Goal: Task Accomplishment & Management: Manage account settings

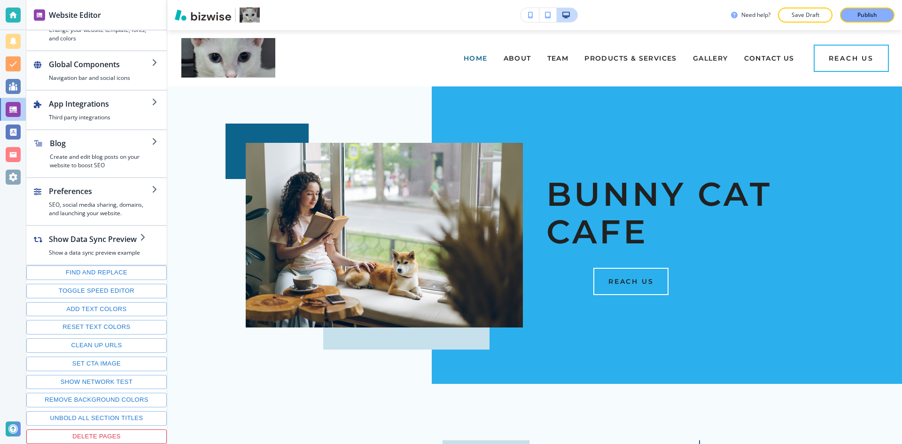
scroll to position [75, 0]
click at [817, 21] on button "Save Draft" at bounding box center [805, 15] width 54 height 15
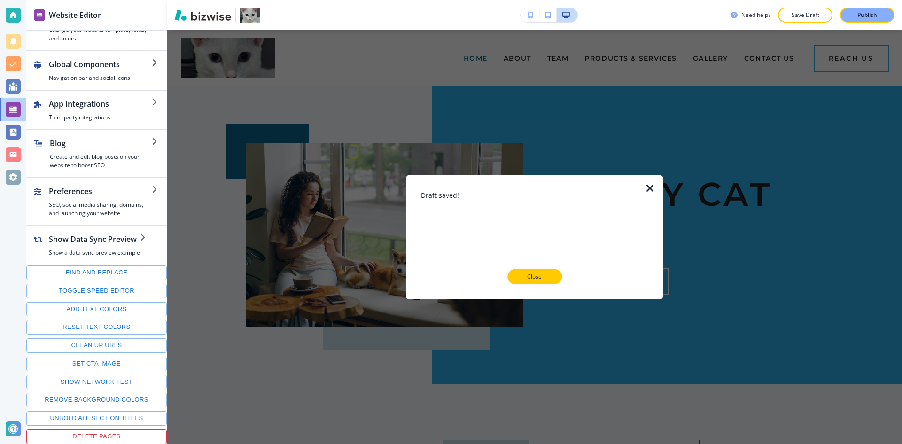
drag, startPoint x: 521, startPoint y: 274, endPoint x: 499, endPoint y: 275, distance: 21.6
click at [521, 274] on p "Close" at bounding box center [535, 276] width 30 height 8
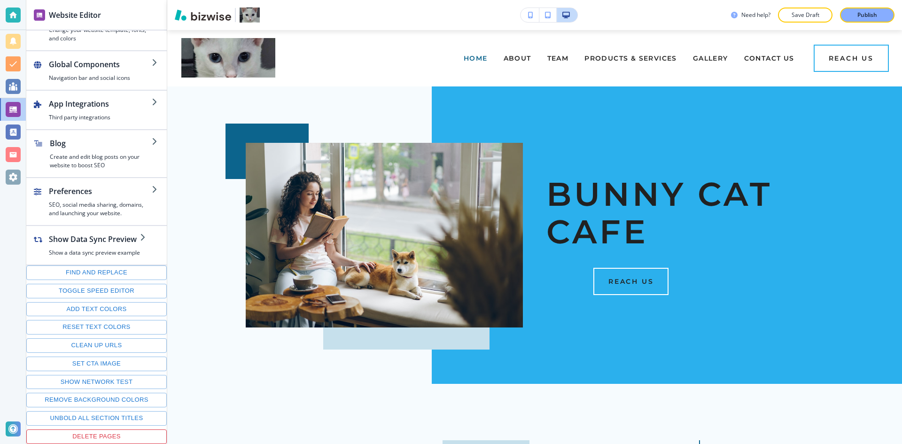
drag, startPoint x: 8, startPoint y: 13, endPoint x: 11, endPoint y: 16, distance: 5.0
click at [8, 13] on div at bounding box center [13, 15] width 15 height 15
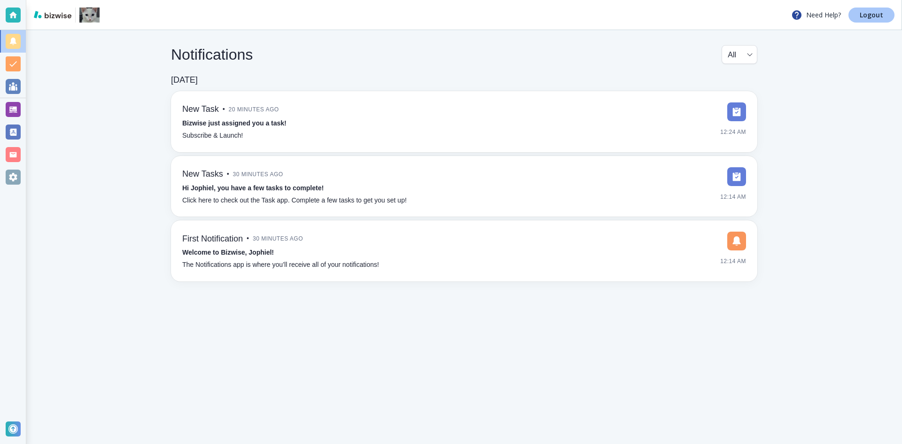
click at [864, 18] on p "Logout" at bounding box center [871, 15] width 23 height 7
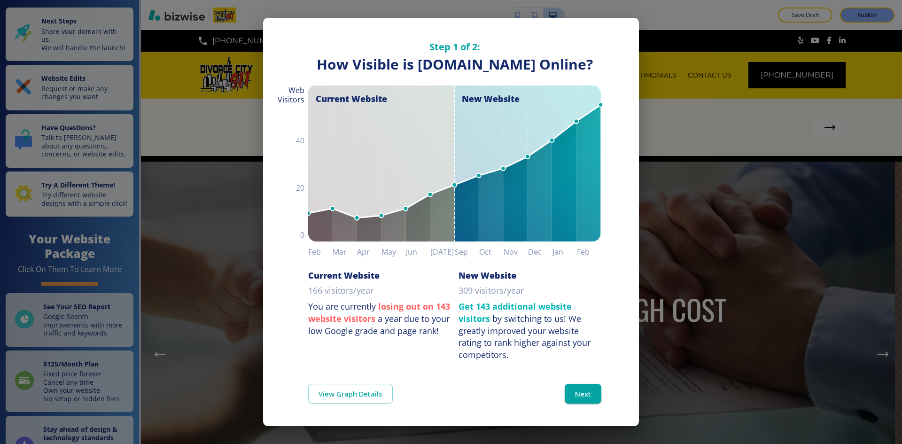
click at [679, 295] on div "Step 1 of 2: How Visible are You Online? How Visible is [DOMAIN_NAME] Online? C…" at bounding box center [451, 222] width 902 height 444
click at [580, 388] on button "Next" at bounding box center [583, 394] width 37 height 20
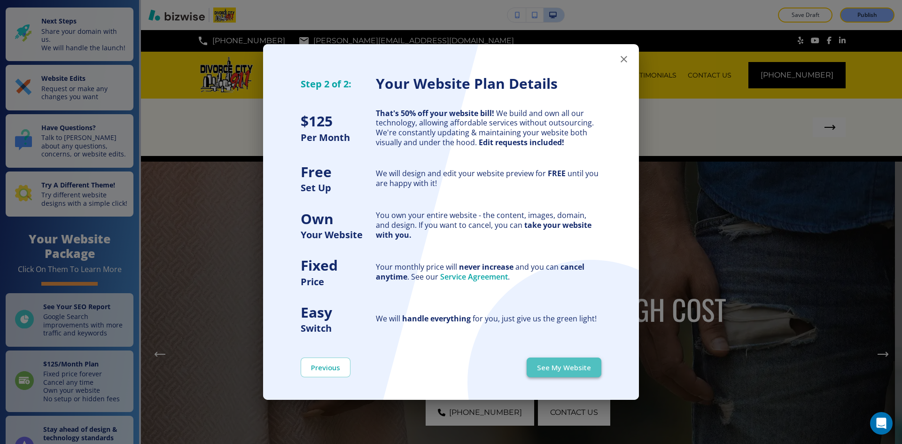
click at [581, 372] on button "See My Website" at bounding box center [564, 368] width 75 height 20
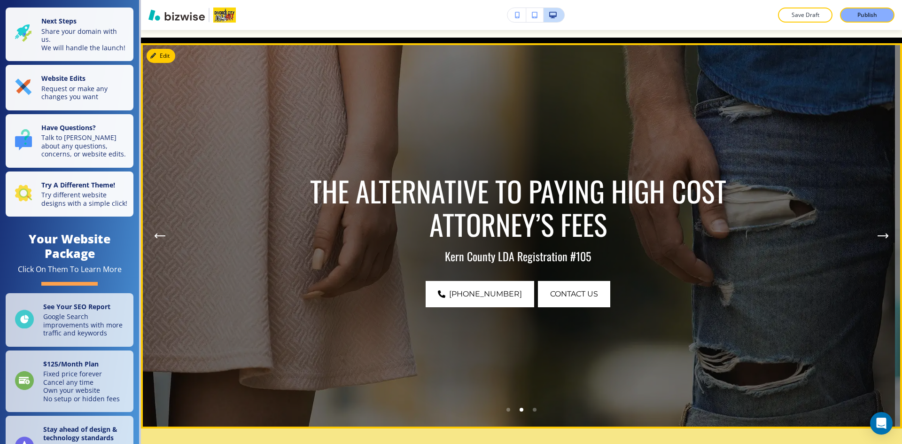
scroll to position [94, 0]
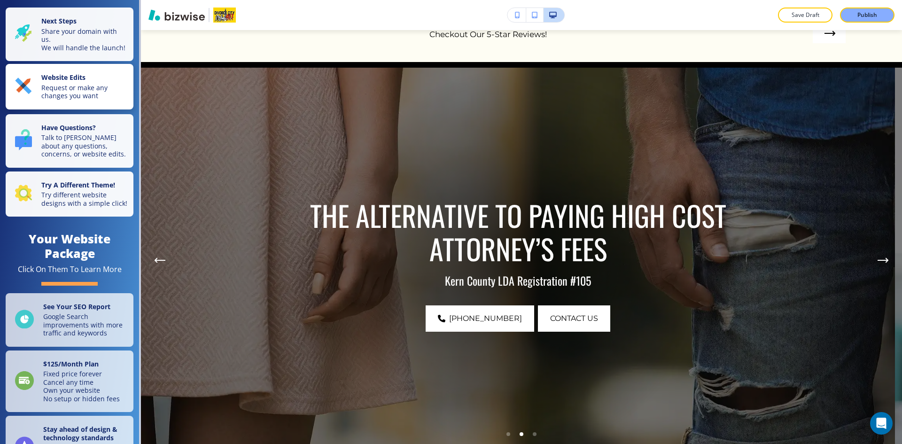
click at [62, 96] on p "Request or make any changes you want" at bounding box center [84, 92] width 86 height 16
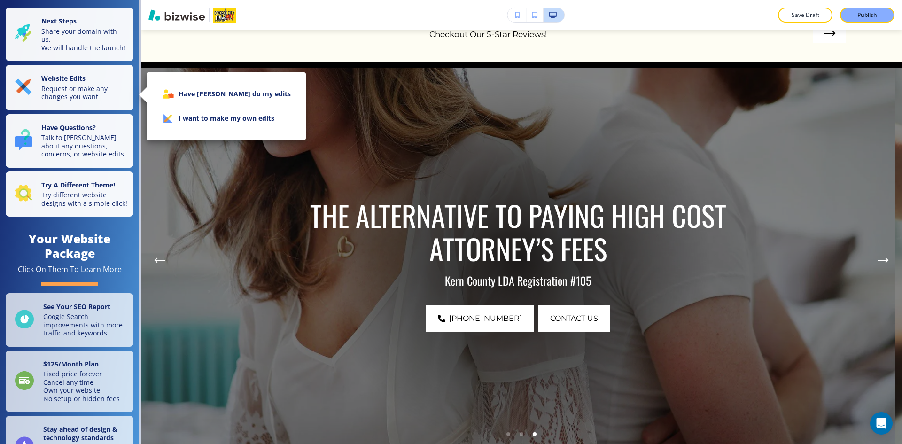
click at [211, 292] on div at bounding box center [451, 222] width 902 height 444
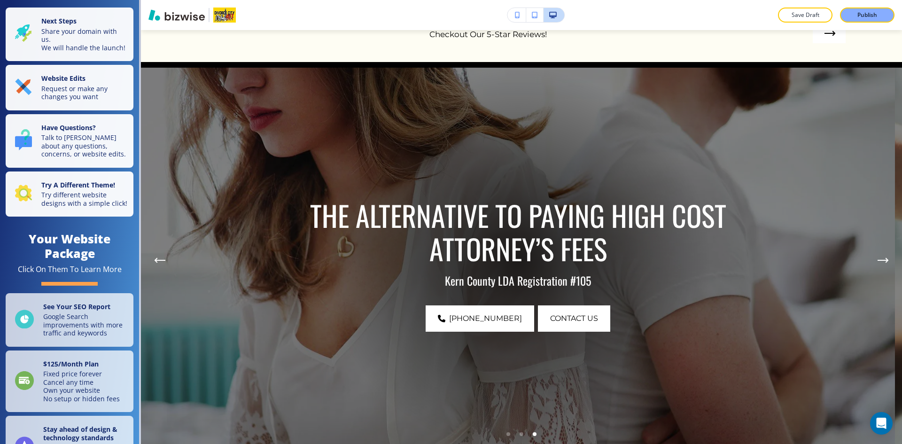
click at [211, 292] on div at bounding box center [451, 222] width 902 height 444
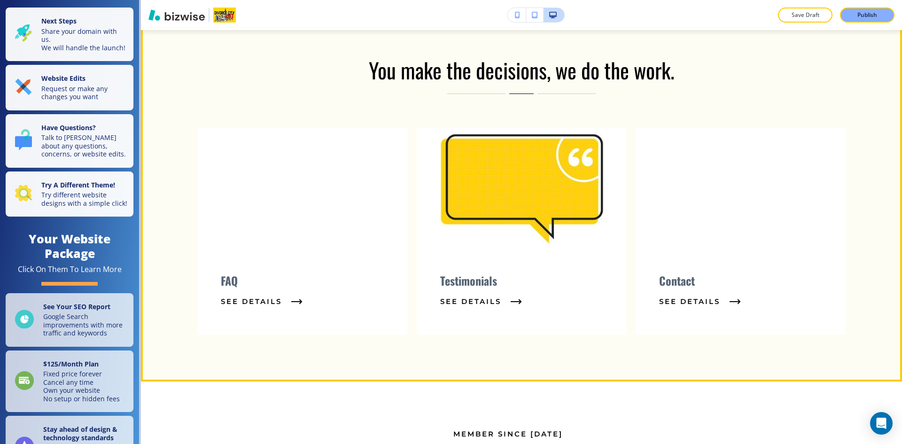
scroll to position [752, 0]
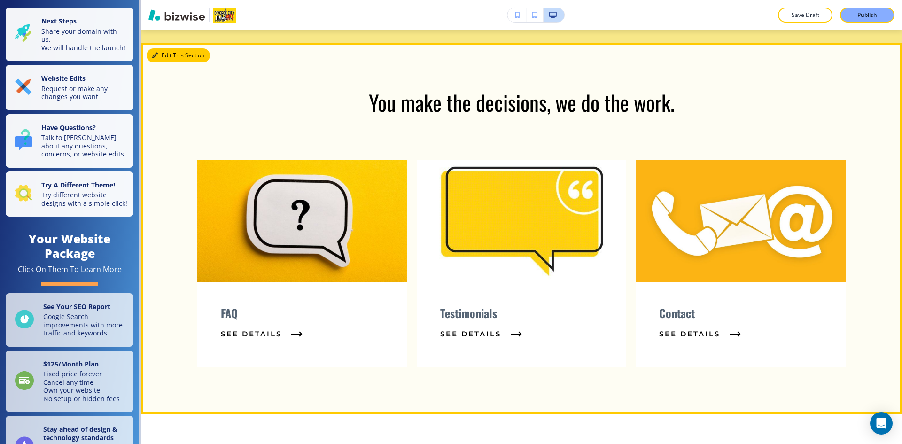
click at [164, 53] on button "Edit This Section" at bounding box center [178, 55] width 63 height 14
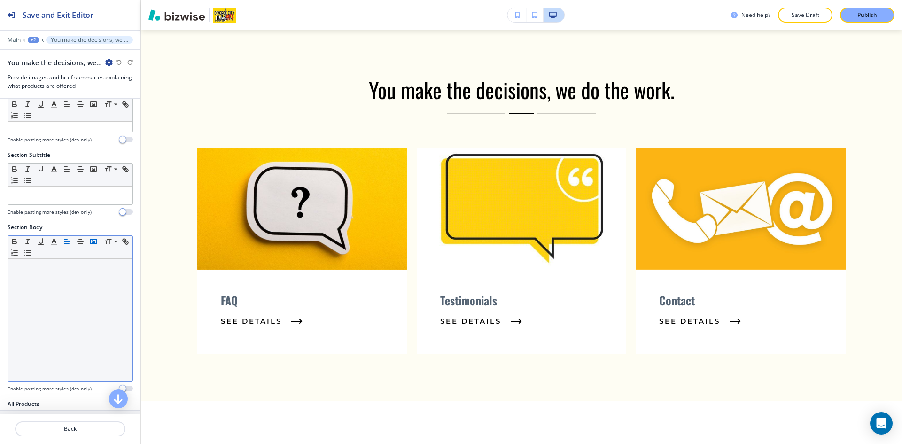
scroll to position [0, 0]
